Goal: Navigation & Orientation: Understand site structure

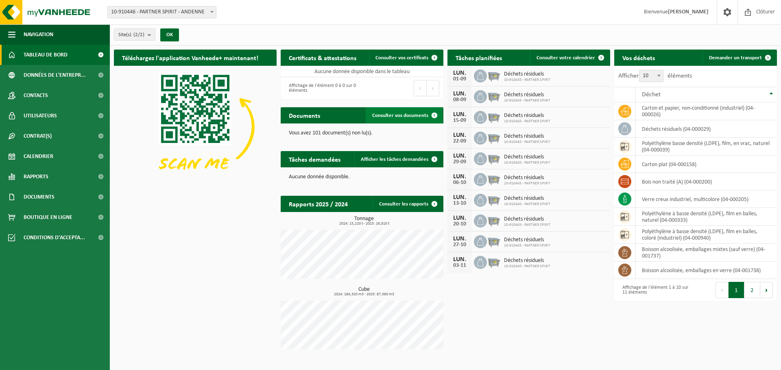
click at [416, 116] on span "Consulter vos documents" at bounding box center [400, 115] width 56 height 5
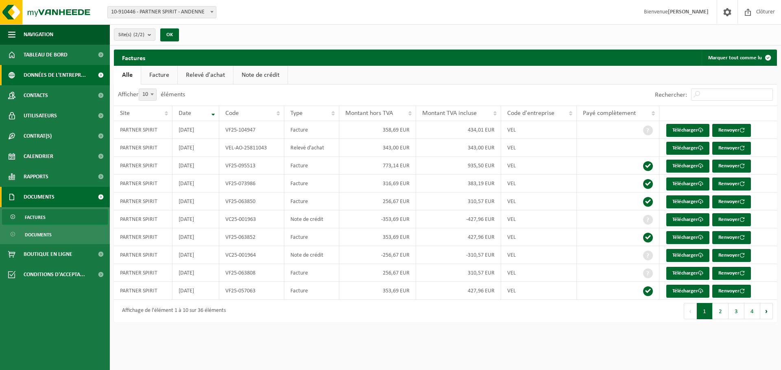
click at [41, 73] on span "Données de l'entrepr..." at bounding box center [55, 75] width 62 height 20
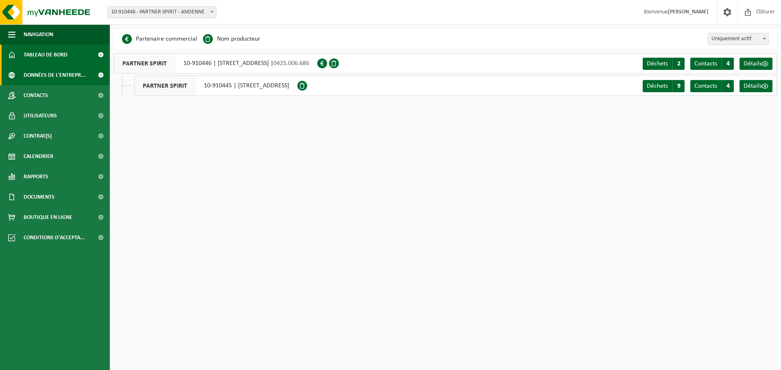
click at [46, 53] on span "Tableau de bord" at bounding box center [46, 55] width 44 height 20
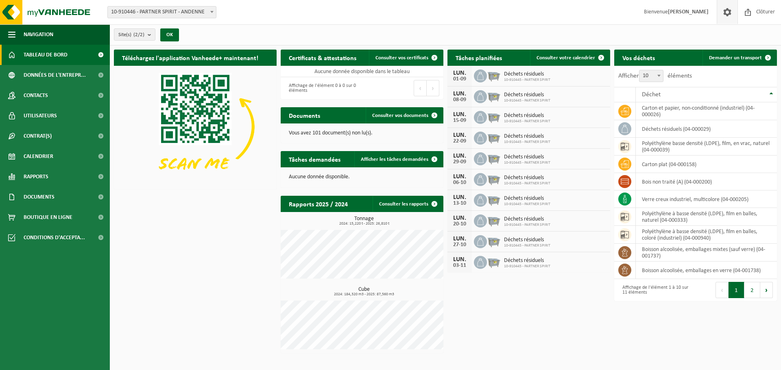
click at [724, 9] on span at bounding box center [727, 12] width 12 height 24
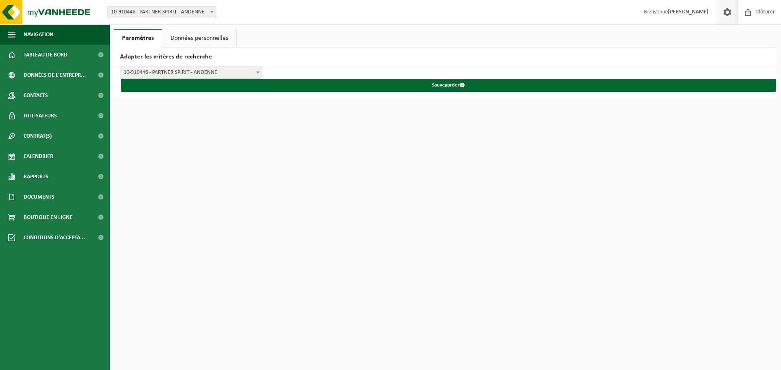
click at [724, 9] on span at bounding box center [727, 12] width 12 height 24
click at [47, 52] on span "Tableau de bord" at bounding box center [46, 55] width 44 height 20
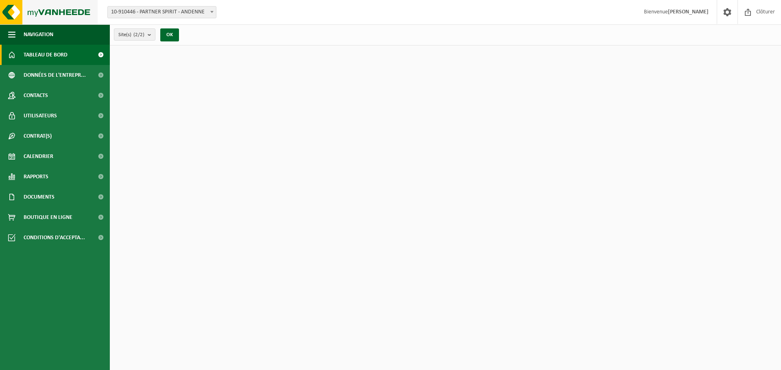
click at [46, 13] on img at bounding box center [49, 12] width 98 height 24
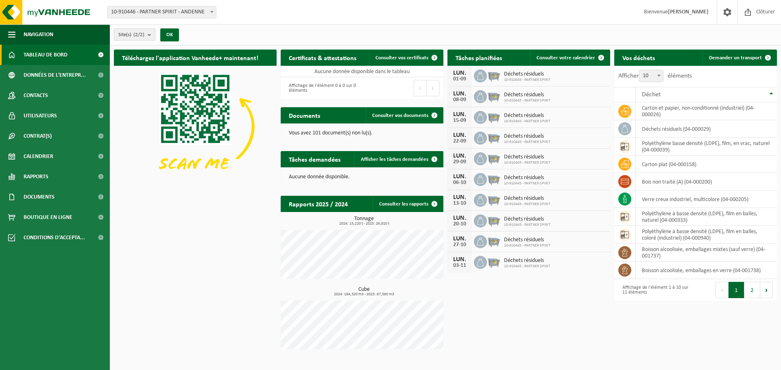
click at [152, 32] on b "submit" at bounding box center [151, 34] width 7 height 11
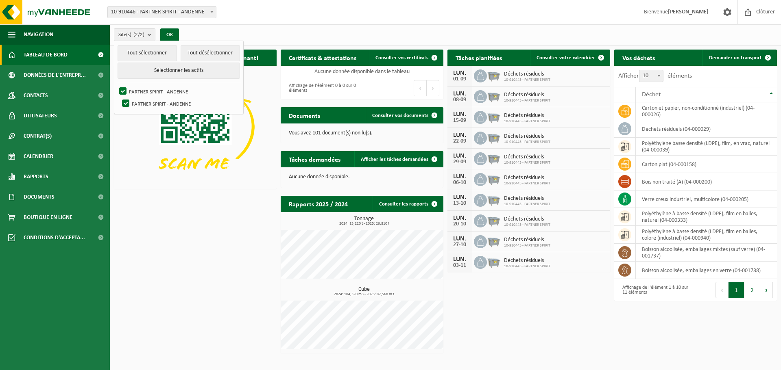
click at [202, 229] on div "Téléchargez l'application Vanheede+ maintenant! Cachez Certificats & attestatio…" at bounding box center [445, 202] width 667 height 312
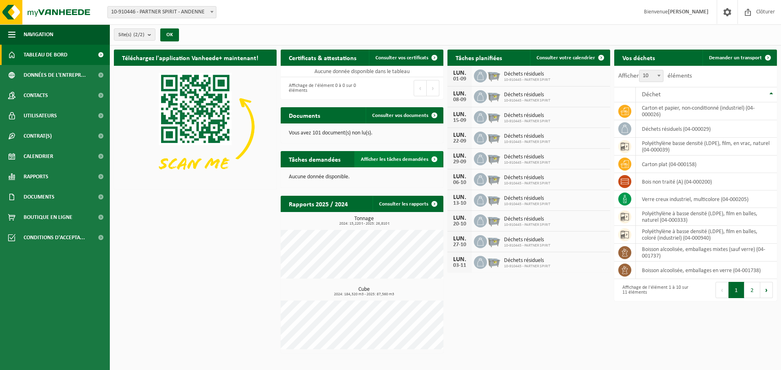
click at [394, 162] on span "Afficher les tâches demandées" at bounding box center [394, 159] width 67 height 5
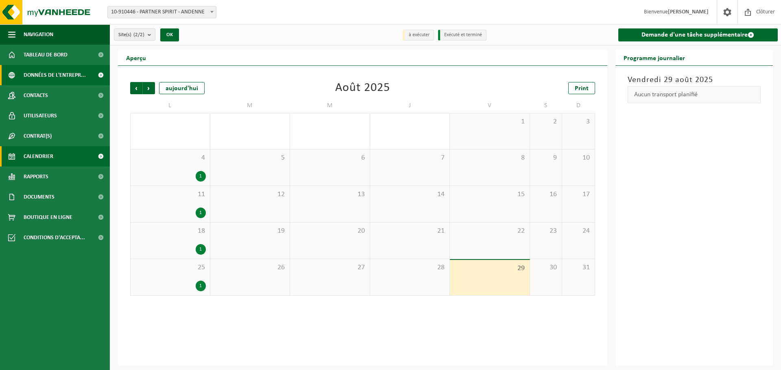
click at [39, 74] on span "Données de l'entrepr..." at bounding box center [55, 75] width 62 height 20
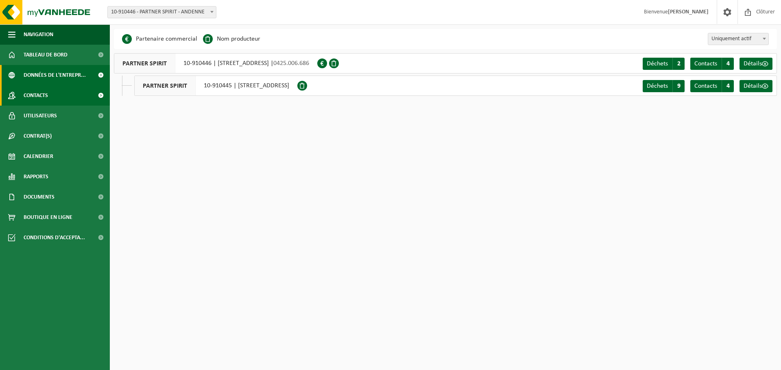
click at [40, 94] on span "Contacts" at bounding box center [36, 95] width 24 height 20
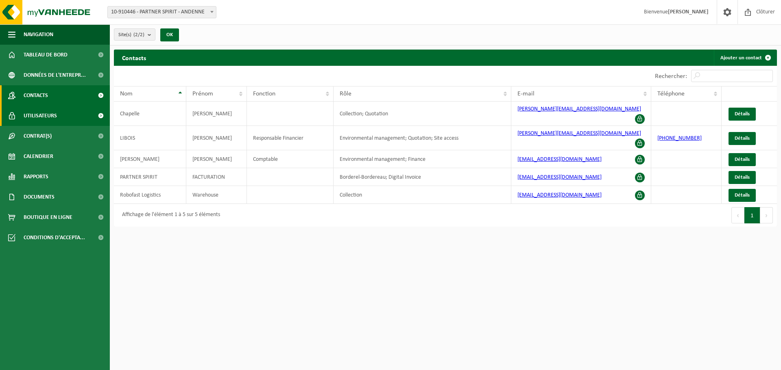
click at [41, 113] on span "Utilisateurs" at bounding box center [40, 116] width 33 height 20
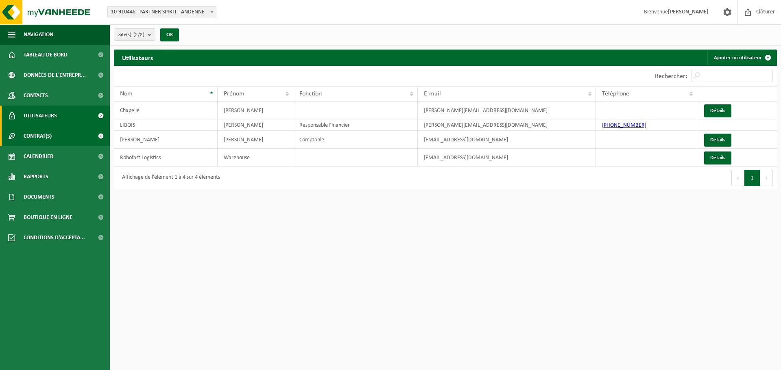
click at [28, 133] on span "Contrat(s)" at bounding box center [38, 136] width 28 height 20
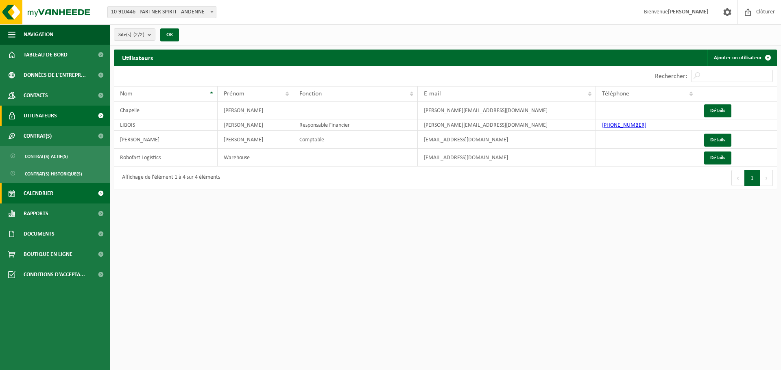
click at [32, 193] on span "Calendrier" at bounding box center [39, 193] width 30 height 20
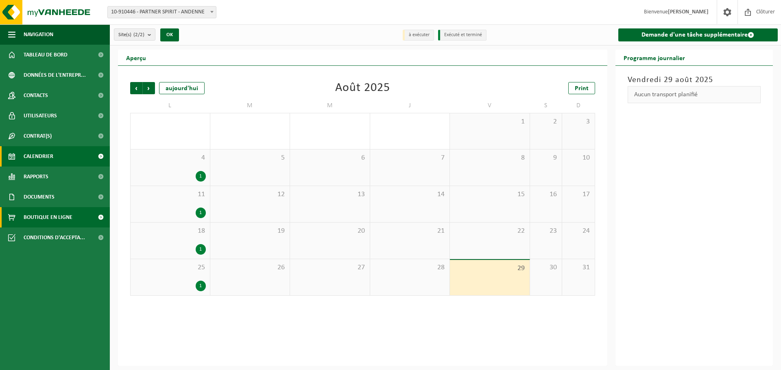
click at [40, 217] on span "Boutique en ligne" at bounding box center [48, 217] width 49 height 20
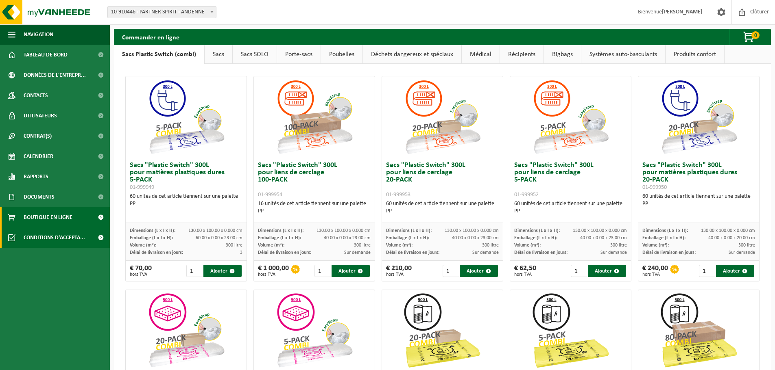
click at [50, 239] on span "Conditions d'accepta..." at bounding box center [54, 238] width 61 height 20
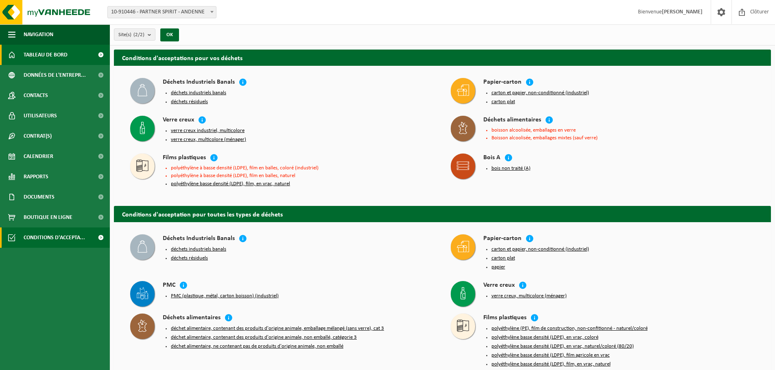
click at [39, 56] on span "Tableau de bord" at bounding box center [46, 55] width 44 height 20
